Goal: Transaction & Acquisition: Purchase product/service

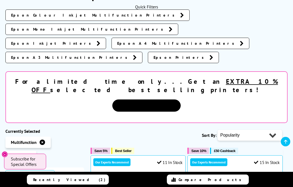
scroll to position [94, 0]
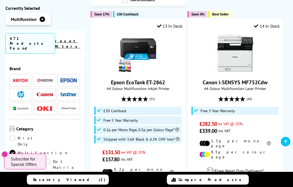
scroll to position [486, 0]
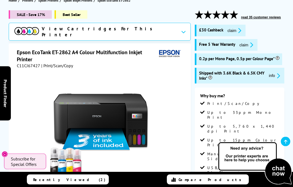
scroll to position [75, 0]
